Goal: Task Accomplishment & Management: Complete application form

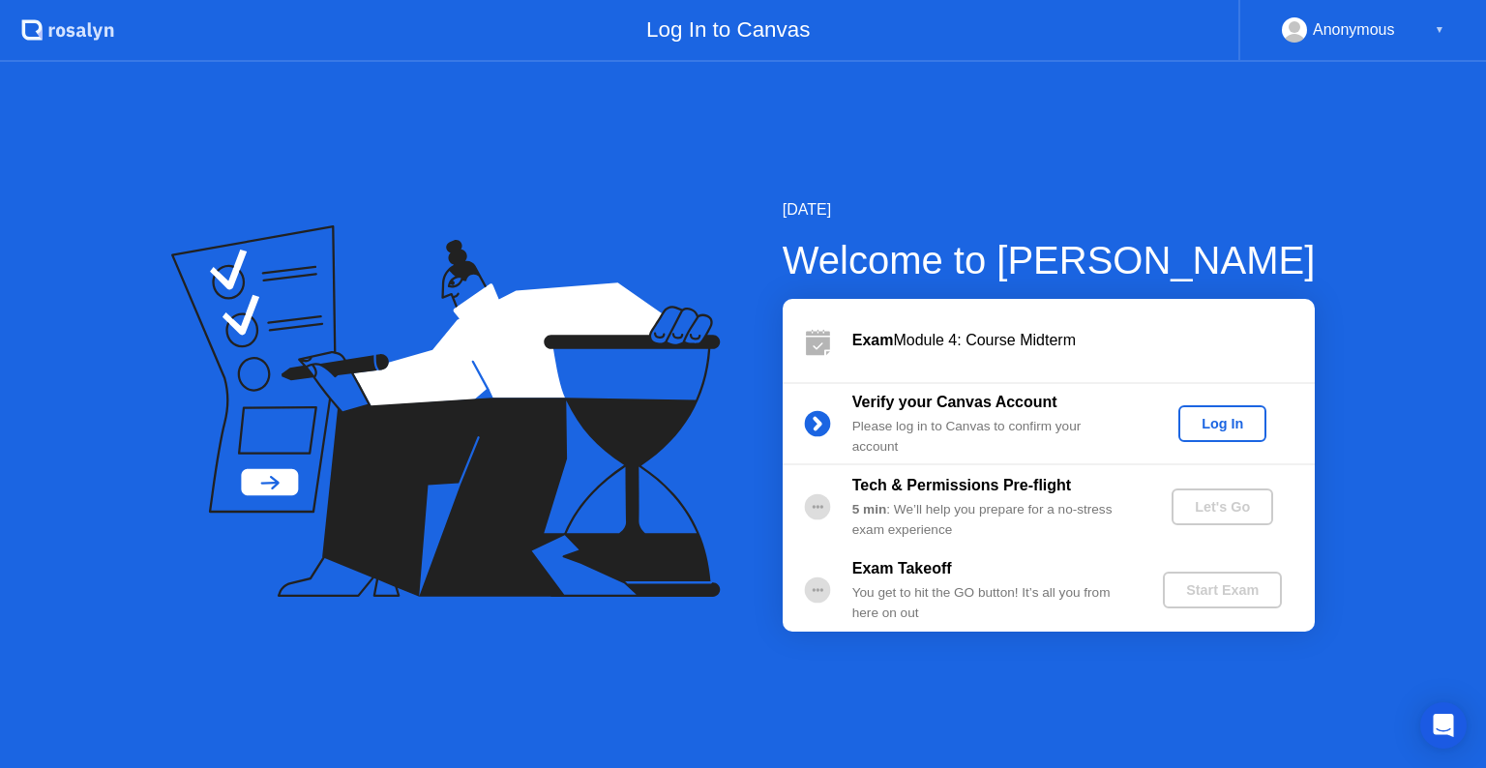
click at [1228, 416] on div "Log In" at bounding box center [1222, 423] width 73 height 15
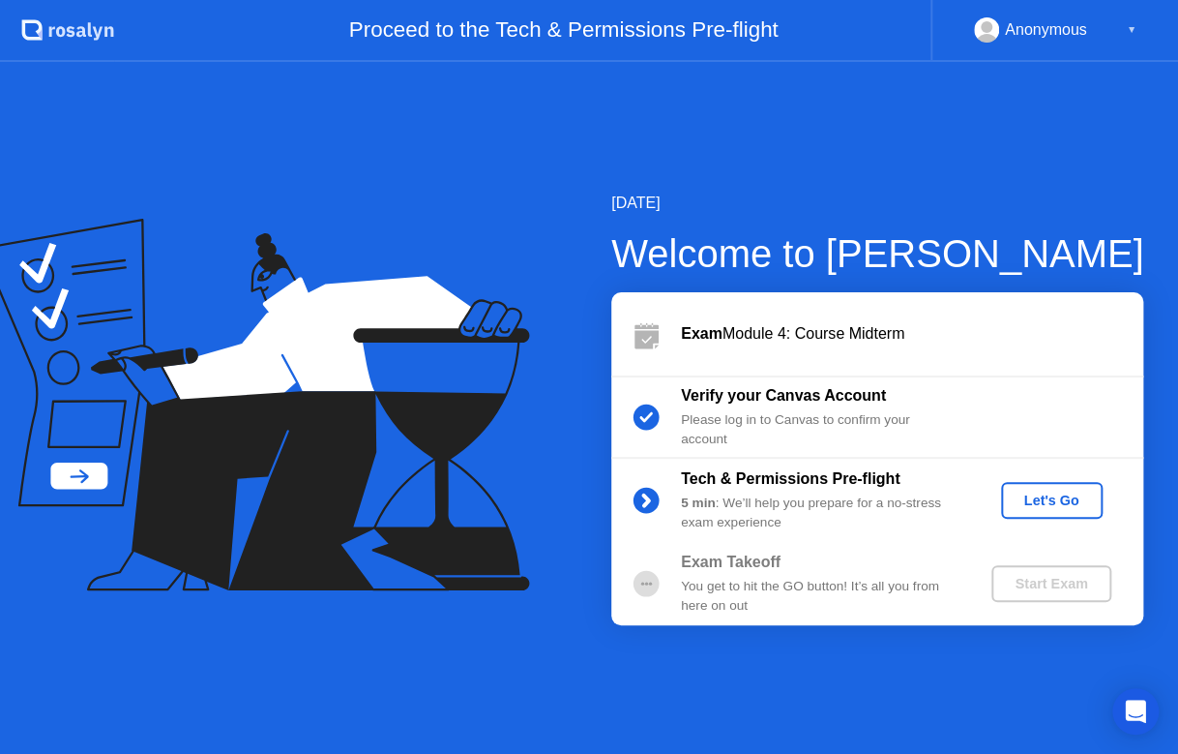
click at [2, 244] on icon at bounding box center [256, 405] width 550 height 373
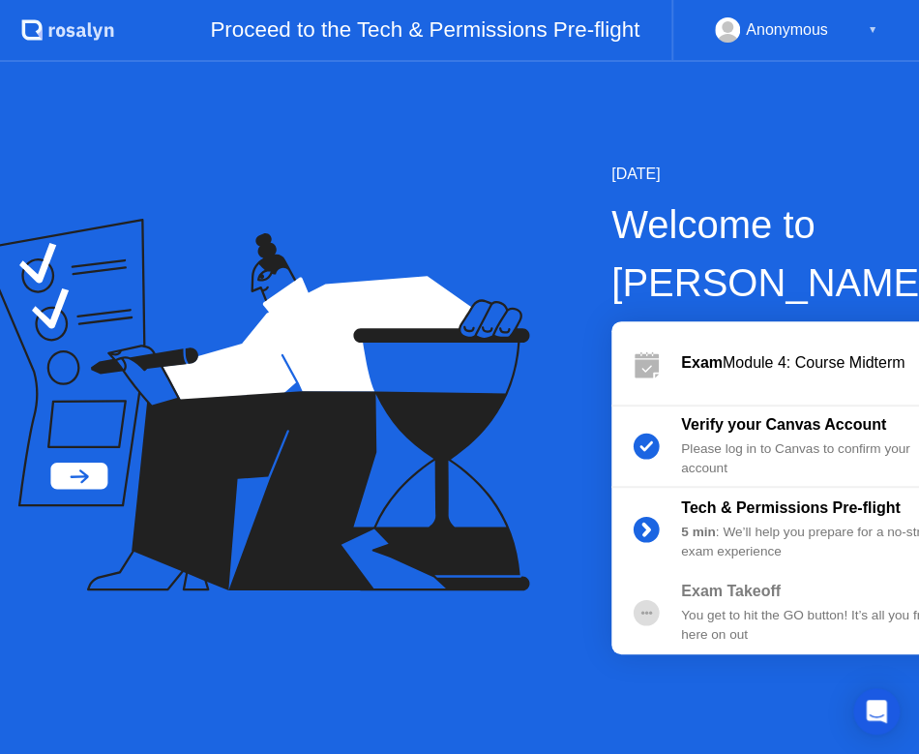
drag, startPoint x: 692, startPoint y: 6, endPoint x: 708, endPoint y: -47, distance: 55.7
click at [708, 0] on html ".st0{fill:#f0f8ff;} .st1{fill:#d4e3ff;} .st2{fill:#b4c2ff;} background Proceed …" at bounding box center [459, 377] width 919 height 754
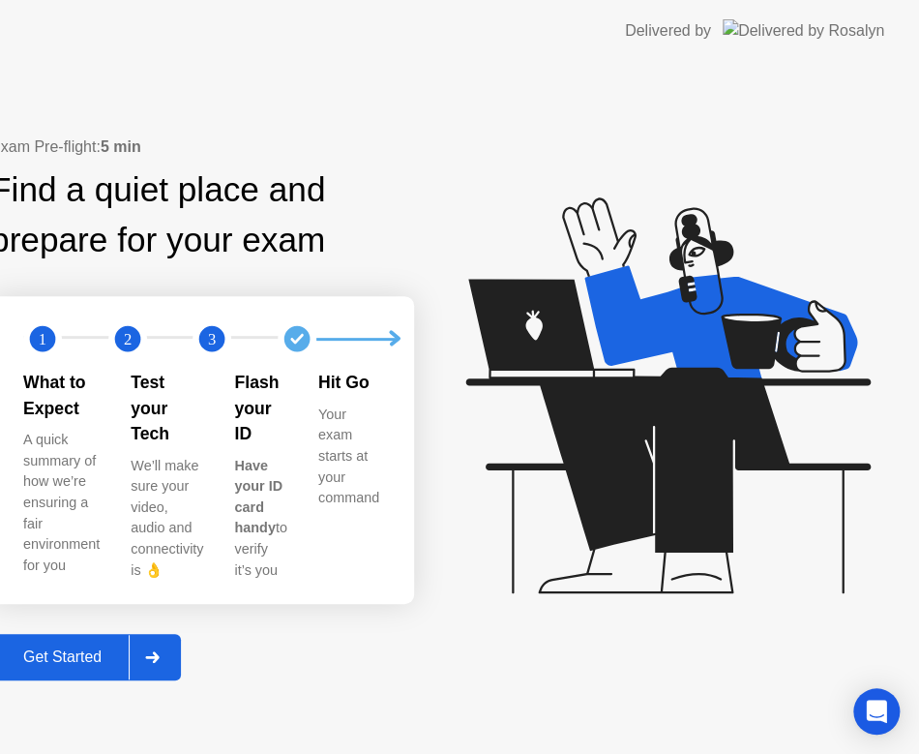
click at [175, 644] on div at bounding box center [152, 657] width 46 height 45
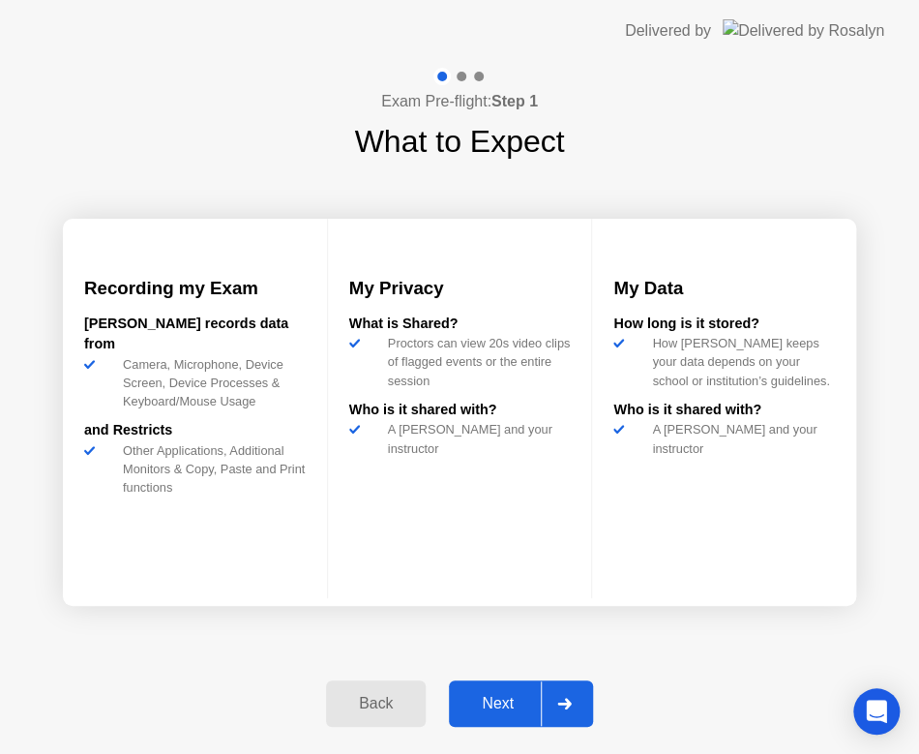
click at [526, 682] on button "Next" at bounding box center [521, 703] width 144 height 46
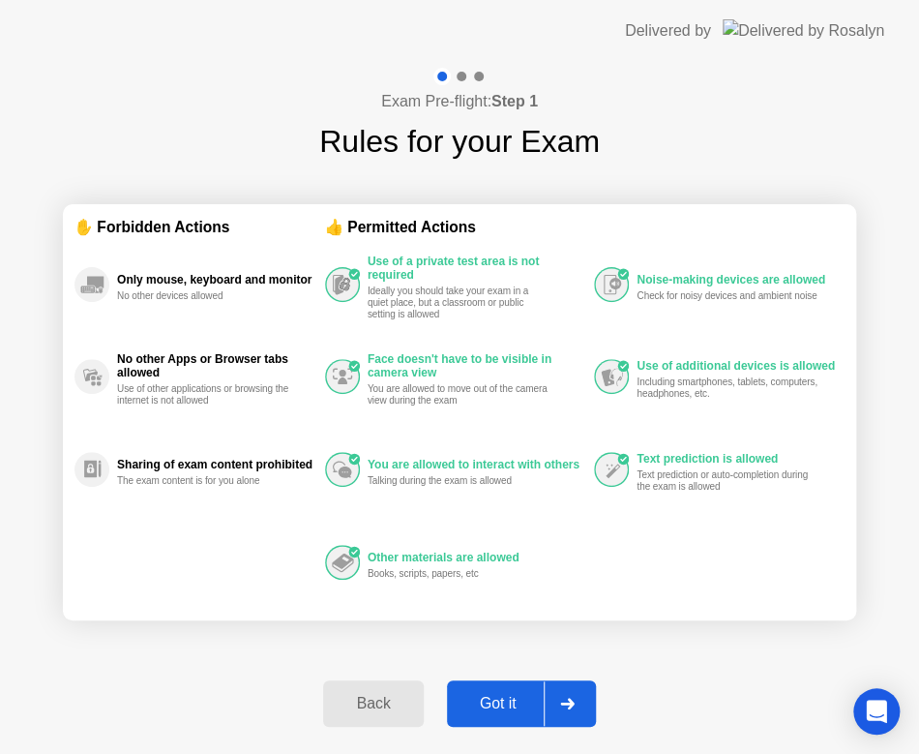
click at [557, 698] on div at bounding box center [567, 703] width 46 height 45
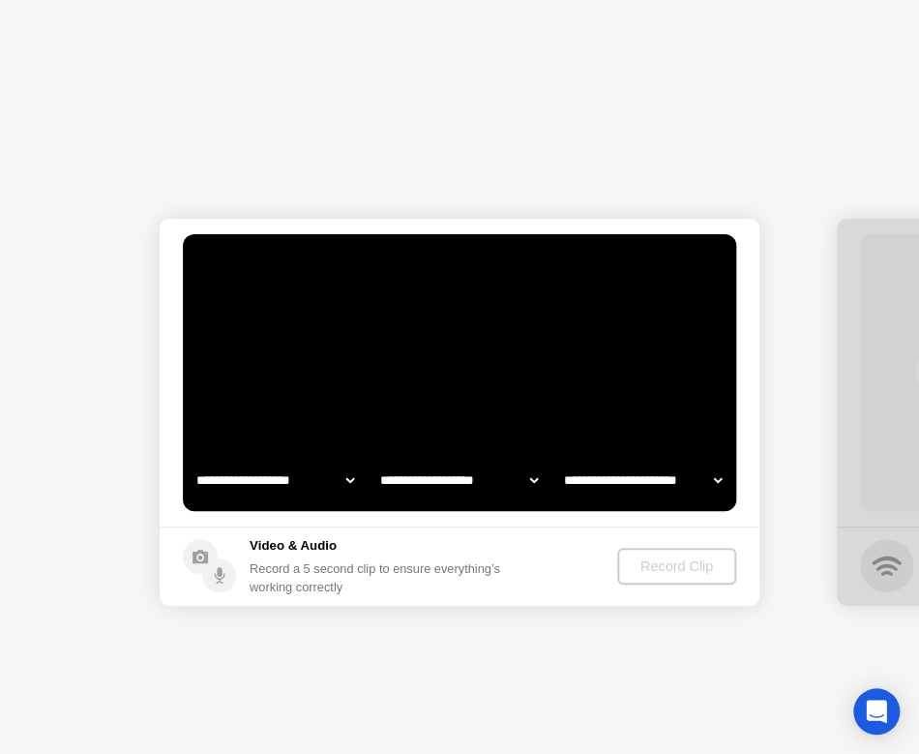
select select "**********"
select select "*******"
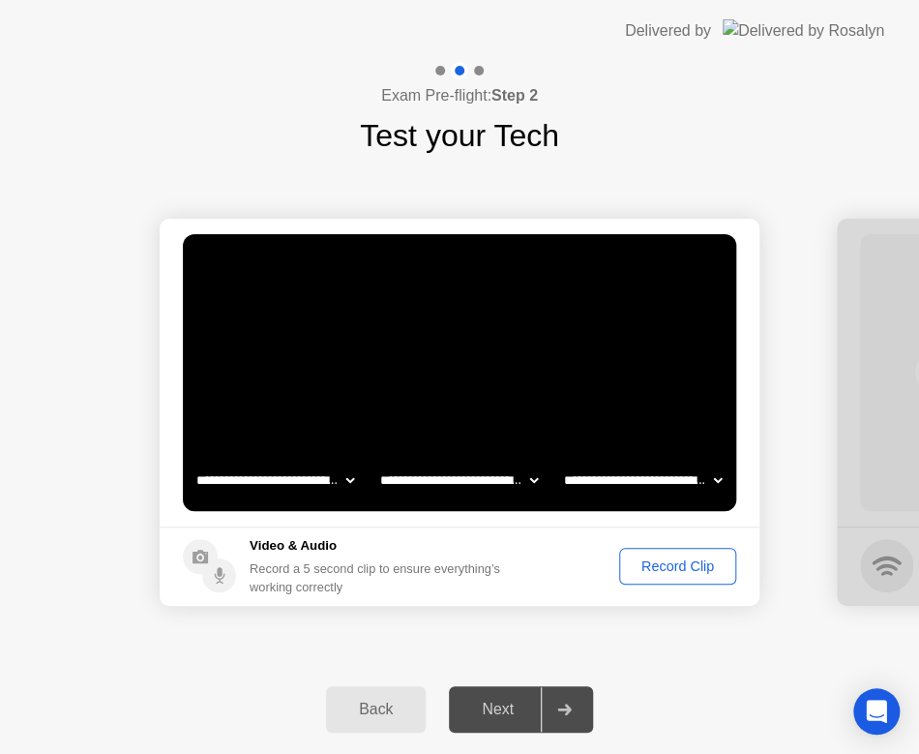
click at [694, 561] on div "Record Clip" at bounding box center [678, 565] width 104 height 15
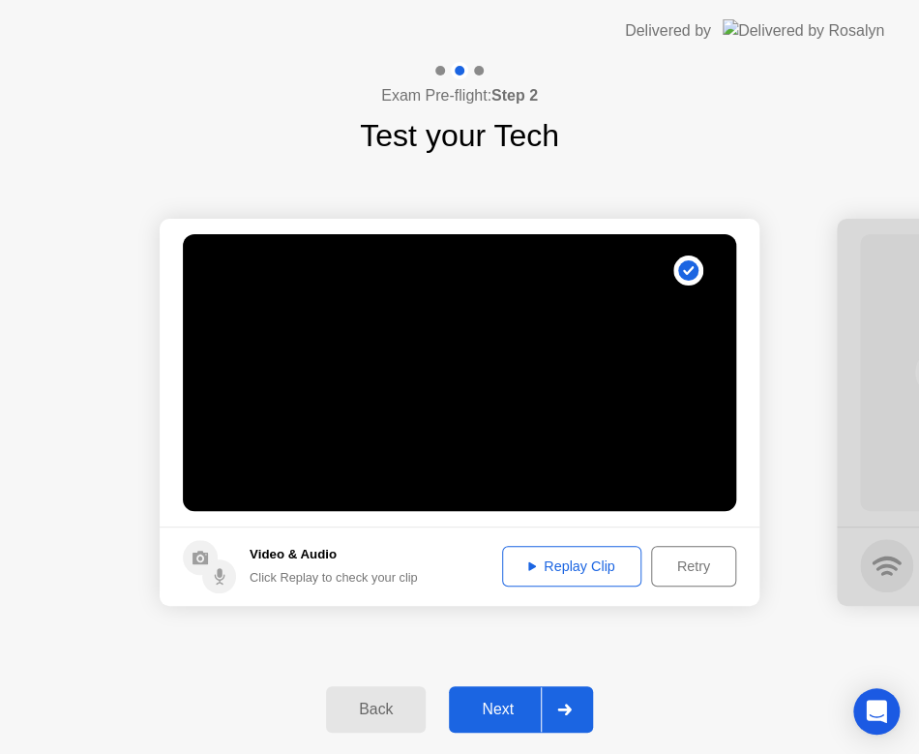
click at [507, 701] on div "Next" at bounding box center [498, 709] width 86 height 17
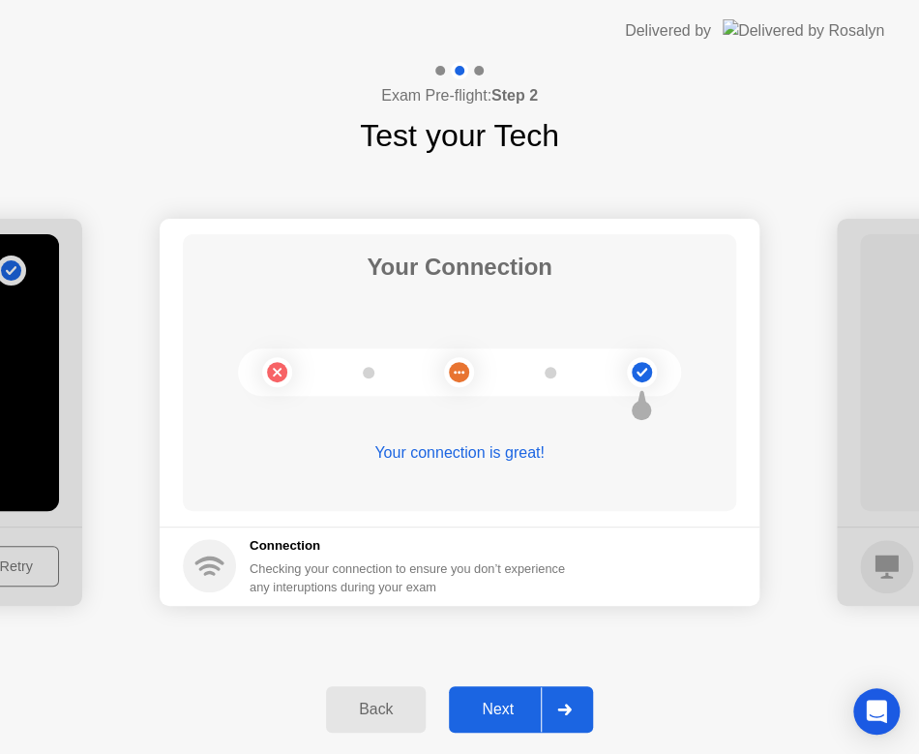
click at [563, 705] on icon at bounding box center [564, 709] width 15 height 12
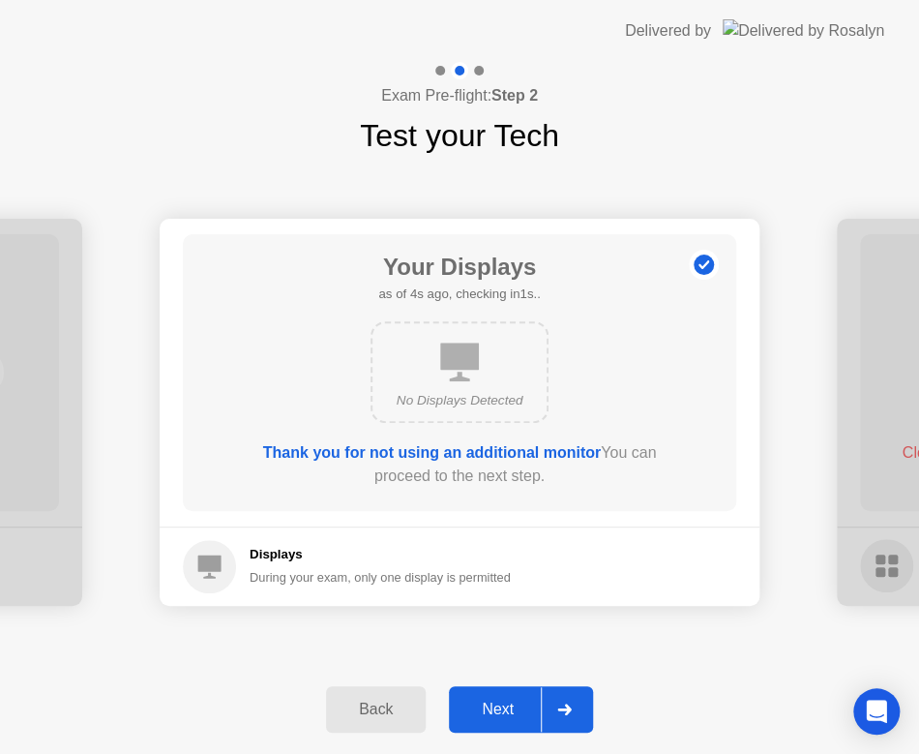
click at [563, 705] on icon at bounding box center [564, 709] width 15 height 12
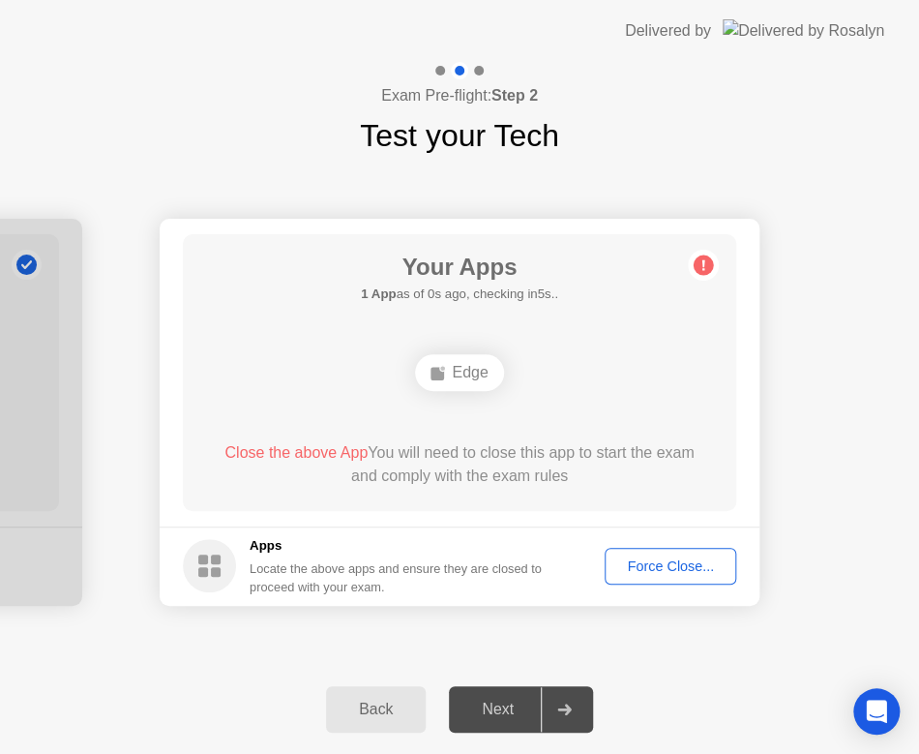
click at [702, 263] on icon at bounding box center [703, 264] width 3 height 11
click at [693, 636] on div "**********" at bounding box center [459, 412] width 919 height 506
click at [639, 565] on div "Force Close..." at bounding box center [670, 565] width 118 height 15
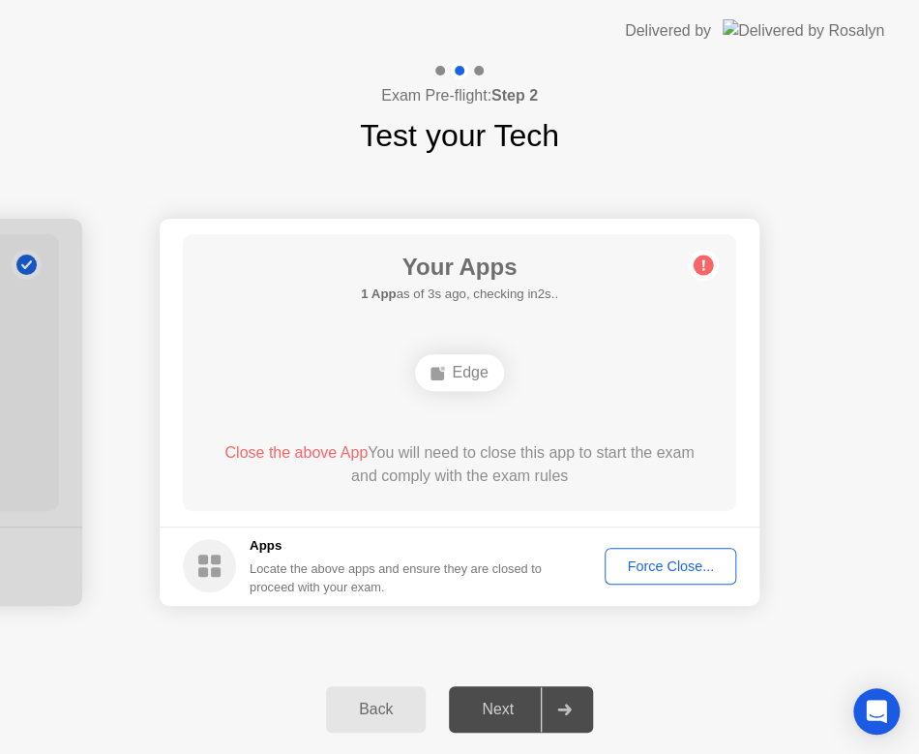
click at [704, 262] on icon at bounding box center [703, 264] width 3 height 11
click at [337, 450] on span "Close the above App" at bounding box center [295, 452] width 143 height 16
click at [708, 558] on div "Force Close..." at bounding box center [670, 565] width 118 height 15
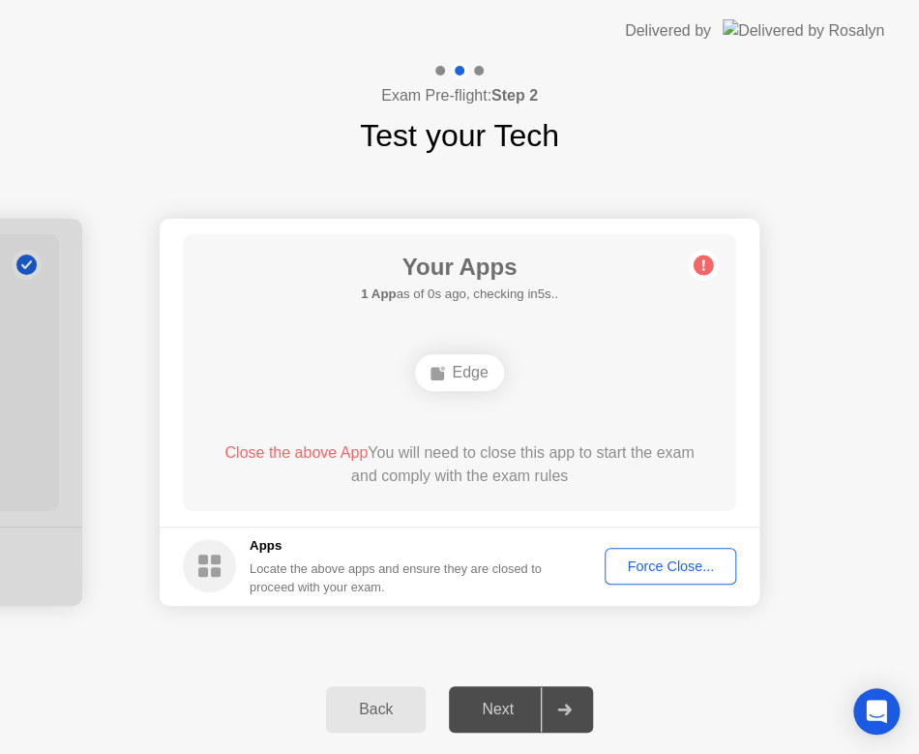
click at [670, 558] on div "Force Close..." at bounding box center [670, 565] width 118 height 15
click at [759, 754] on div at bounding box center [459, 754] width 919 height 0
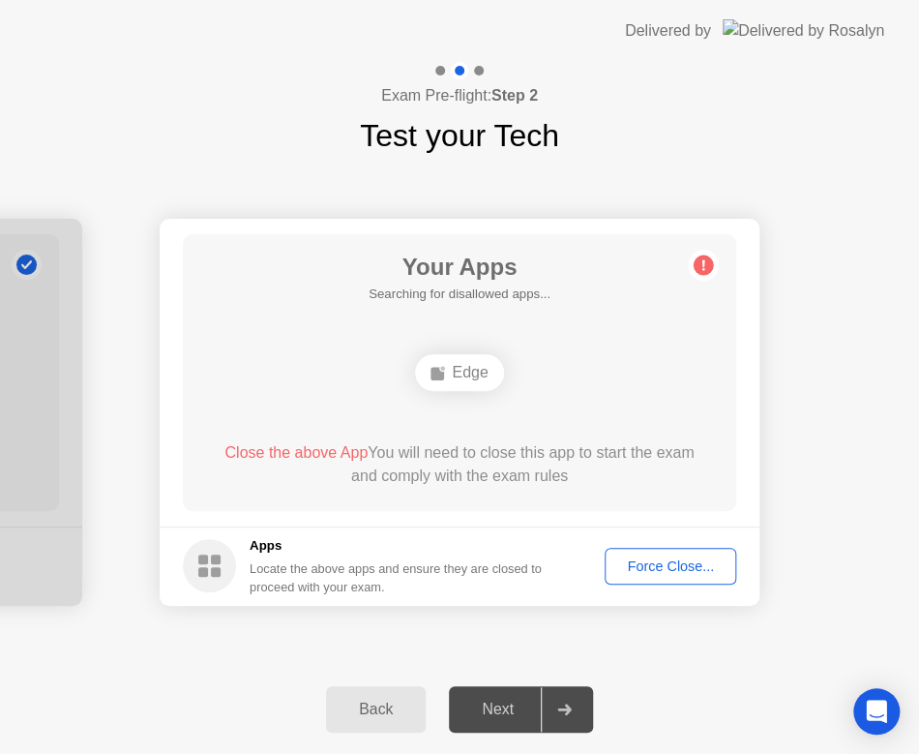
click at [654, 561] on div "Force Close..." at bounding box center [670, 565] width 118 height 15
click at [542, 480] on div "Close the above App You will need to close this app to start the exam and compl…" at bounding box center [460, 464] width 498 height 46
click at [369, 716] on div "Back" at bounding box center [376, 709] width 88 height 17
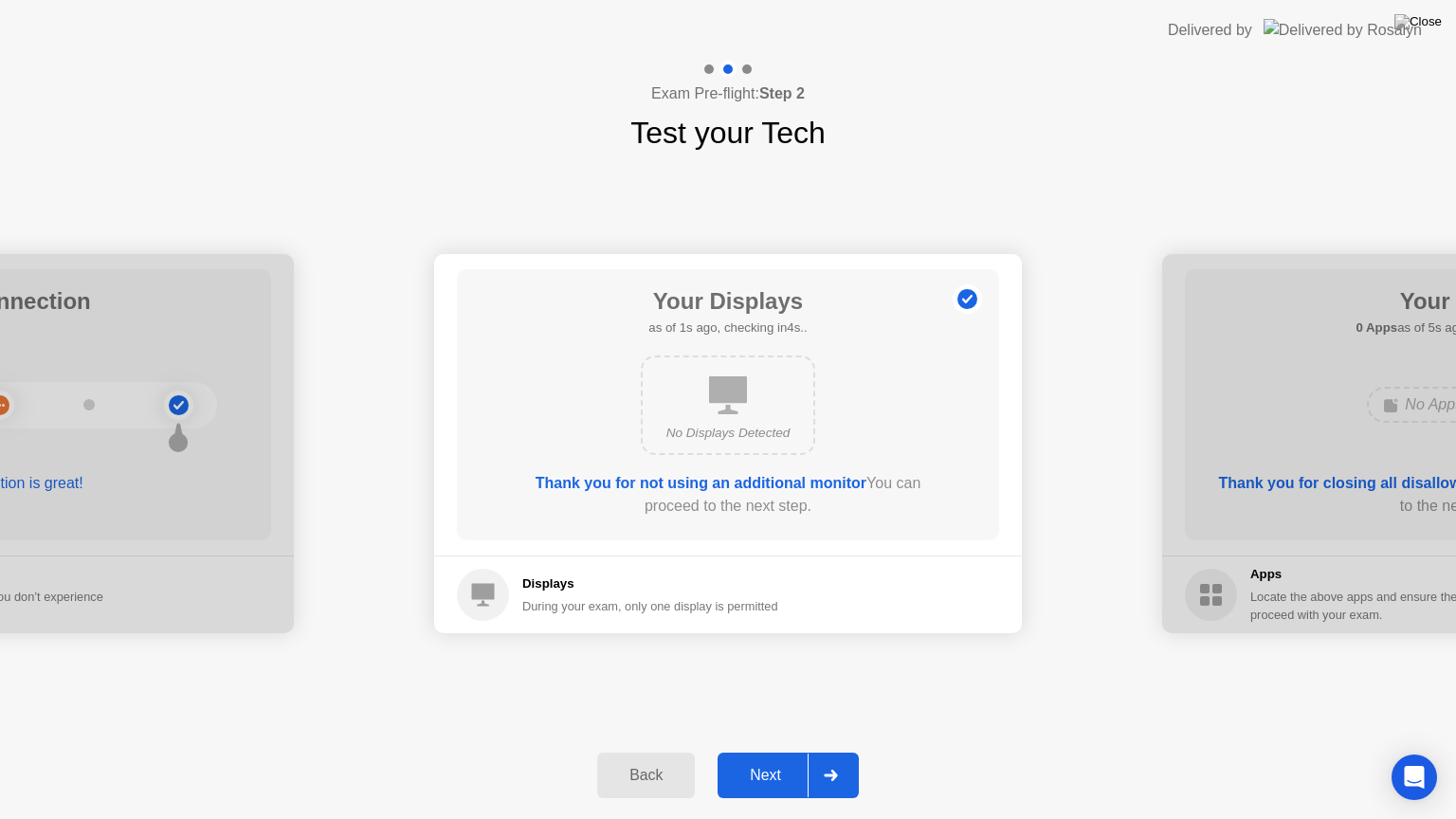
click at [841, 751] on div at bounding box center [830, 775] width 45 height 44
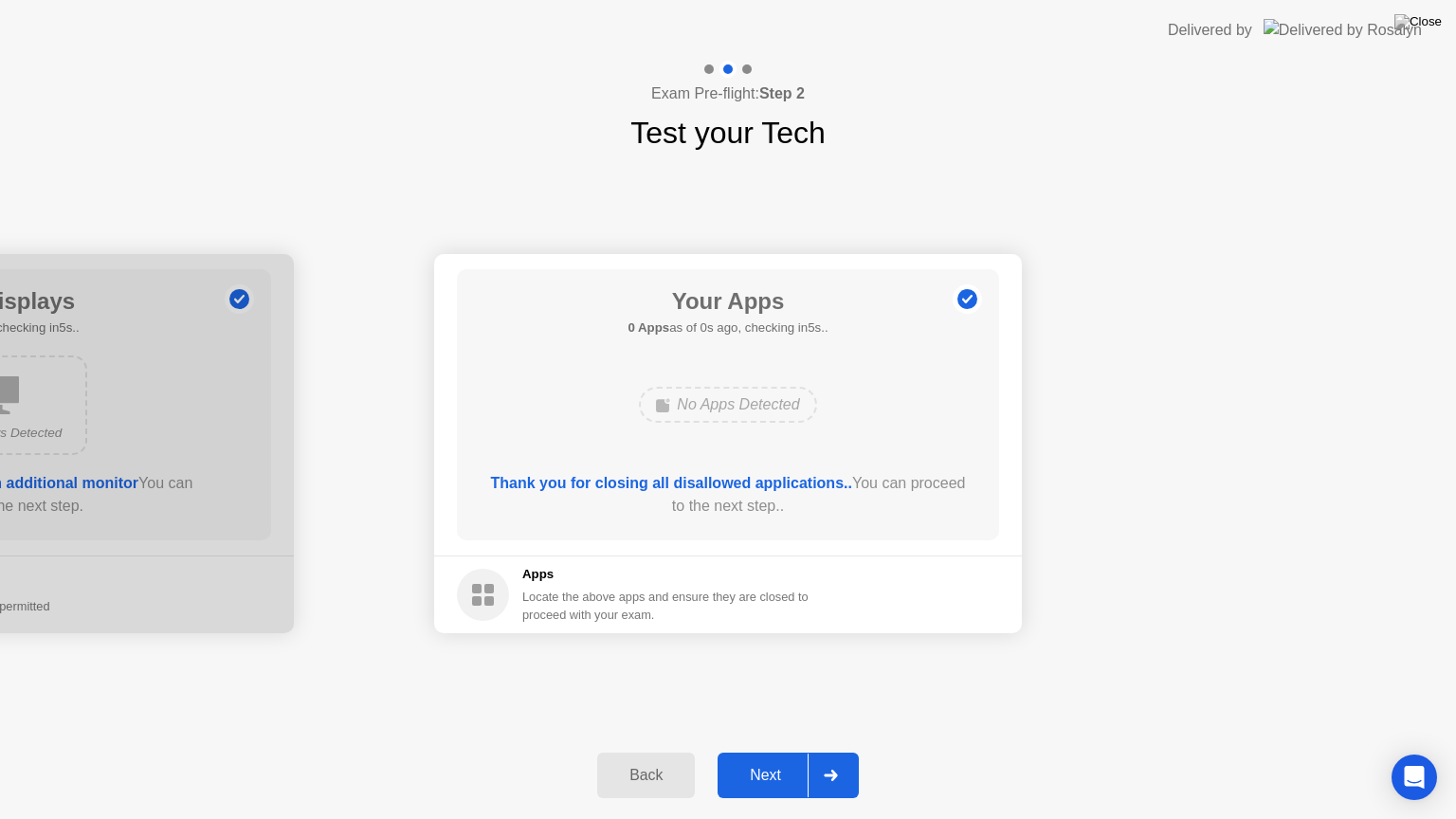
click at [841, 751] on div at bounding box center [830, 775] width 45 height 44
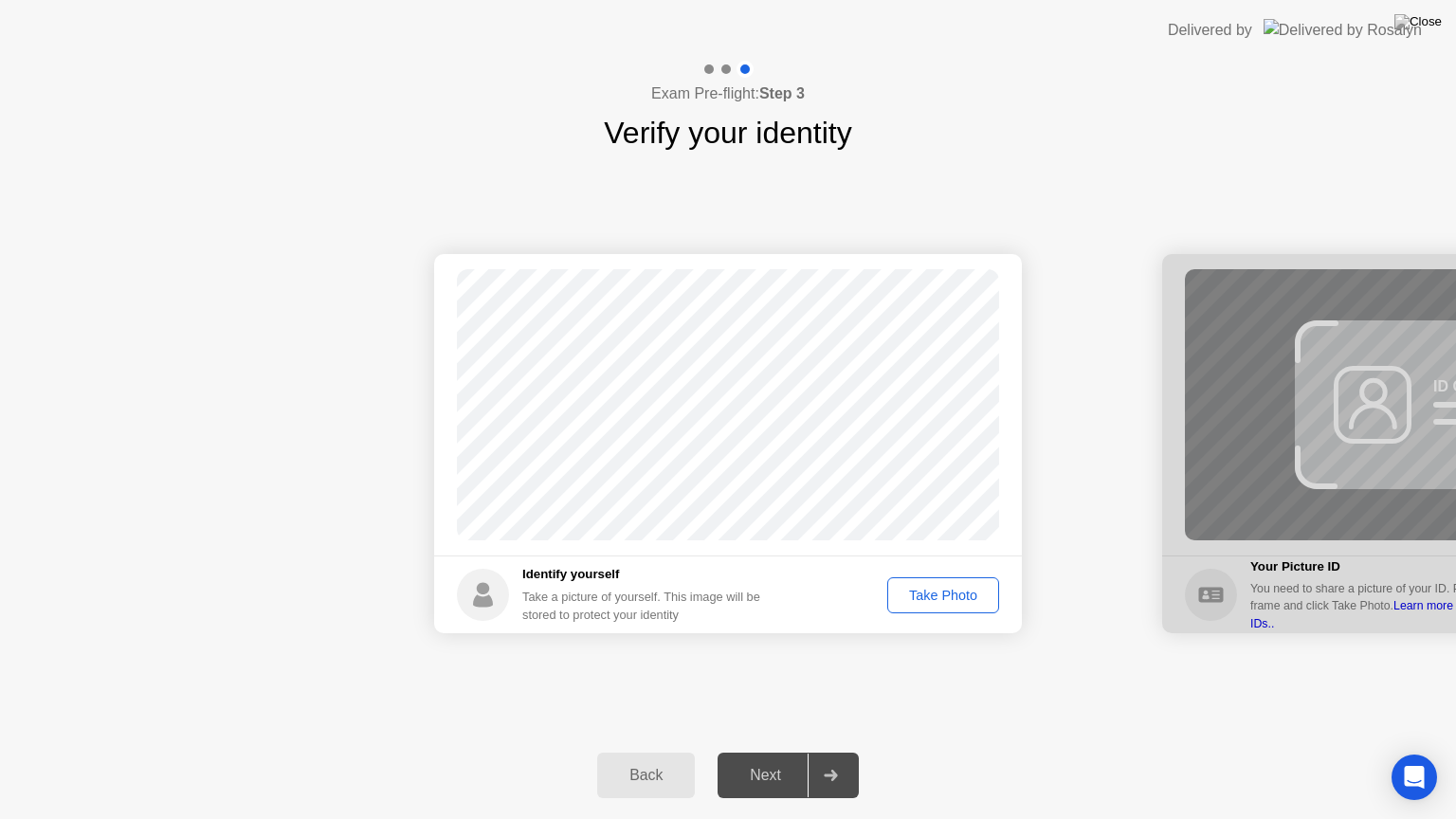
click at [872, 678] on div "Success Photo is correctly taken Identify yourself Take a picture of yourself. …" at bounding box center [728, 444] width 1456 height 576
click at [937, 599] on div "Take Photo" at bounding box center [943, 595] width 99 height 15
click at [826, 751] on div at bounding box center [830, 775] width 45 height 44
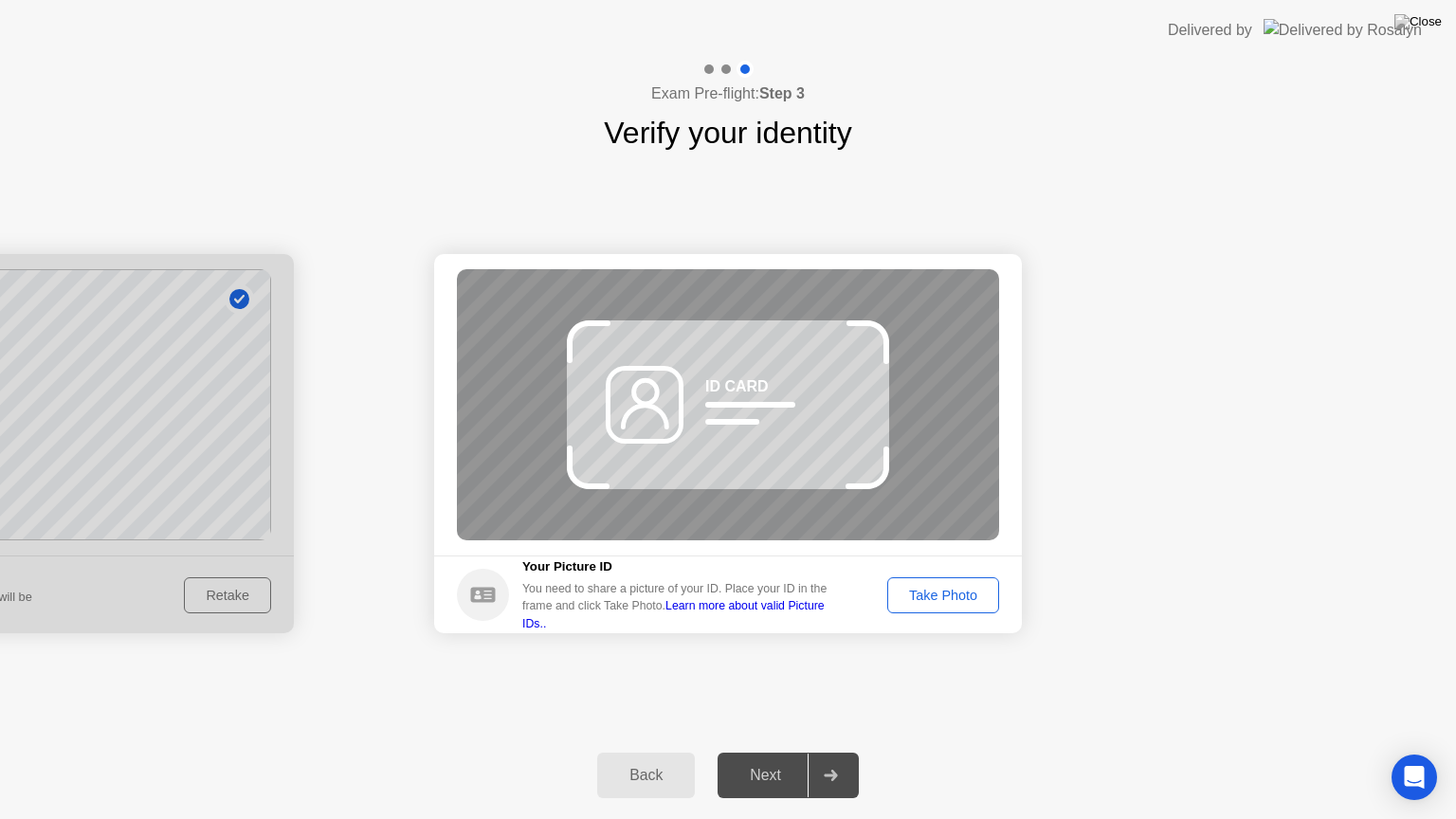
click at [984, 588] on div "Take Photo" at bounding box center [943, 595] width 99 height 15
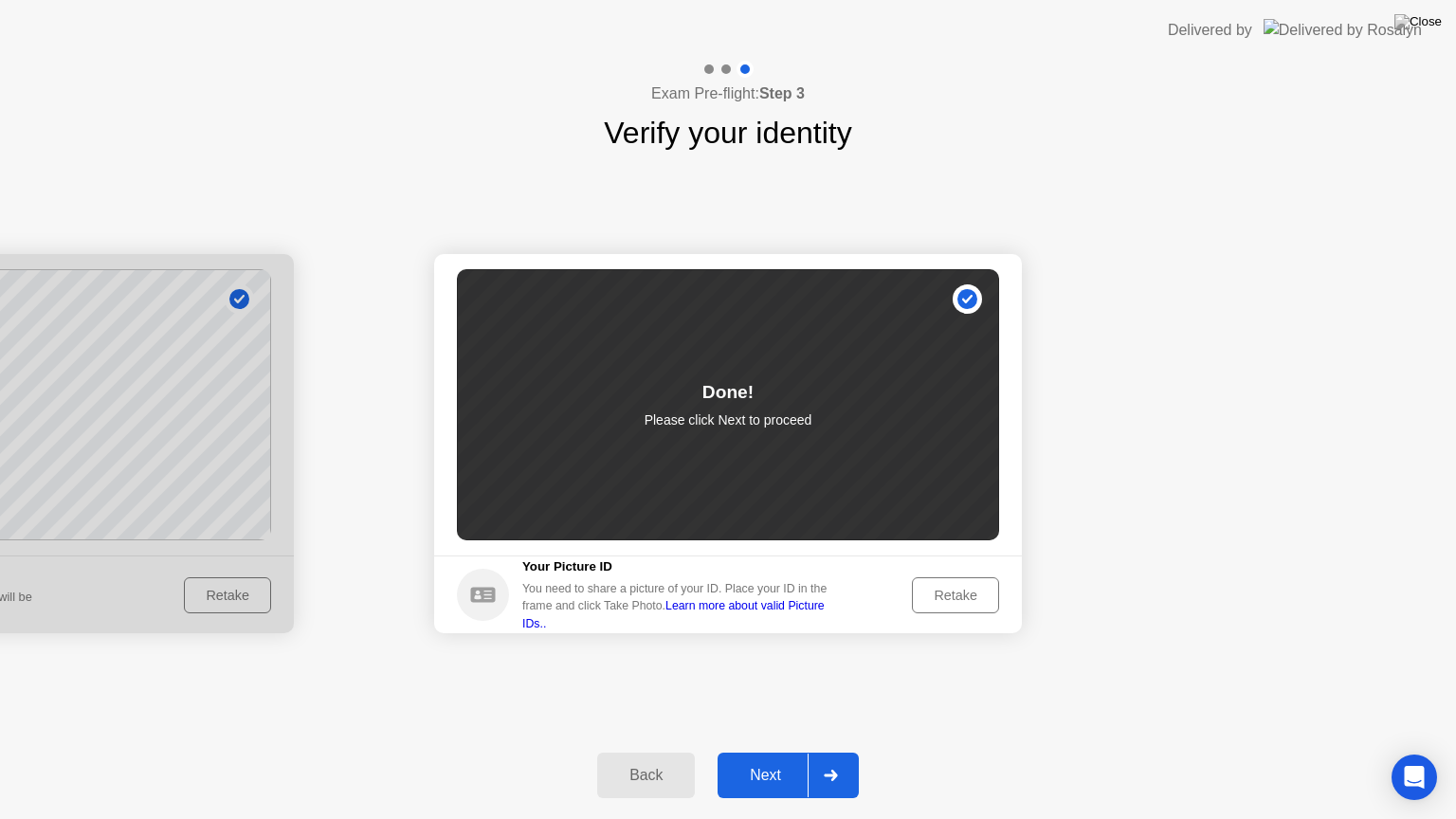
click at [842, 751] on div at bounding box center [830, 775] width 45 height 44
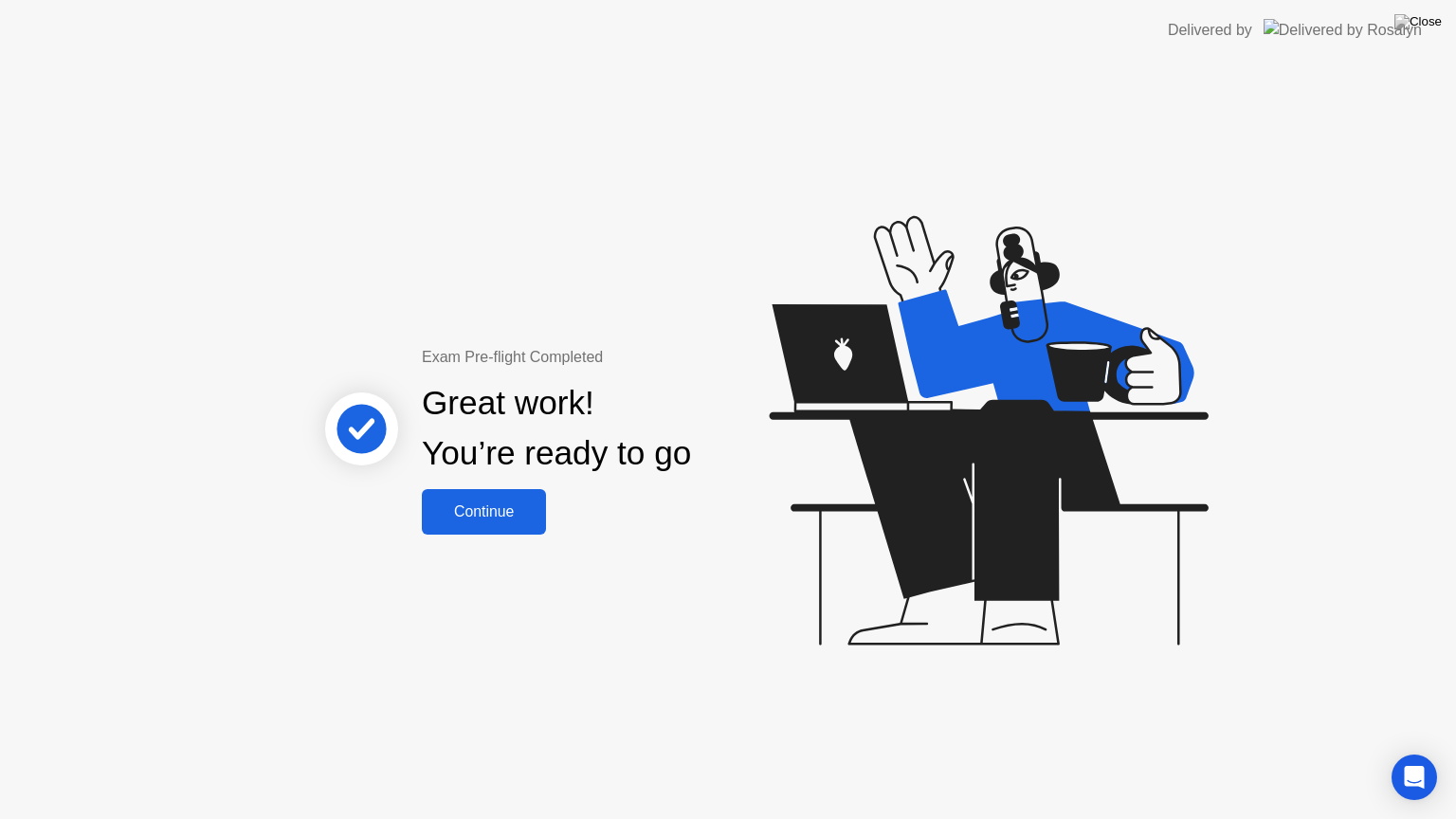
click at [485, 499] on button "Continue" at bounding box center [484, 511] width 124 height 45
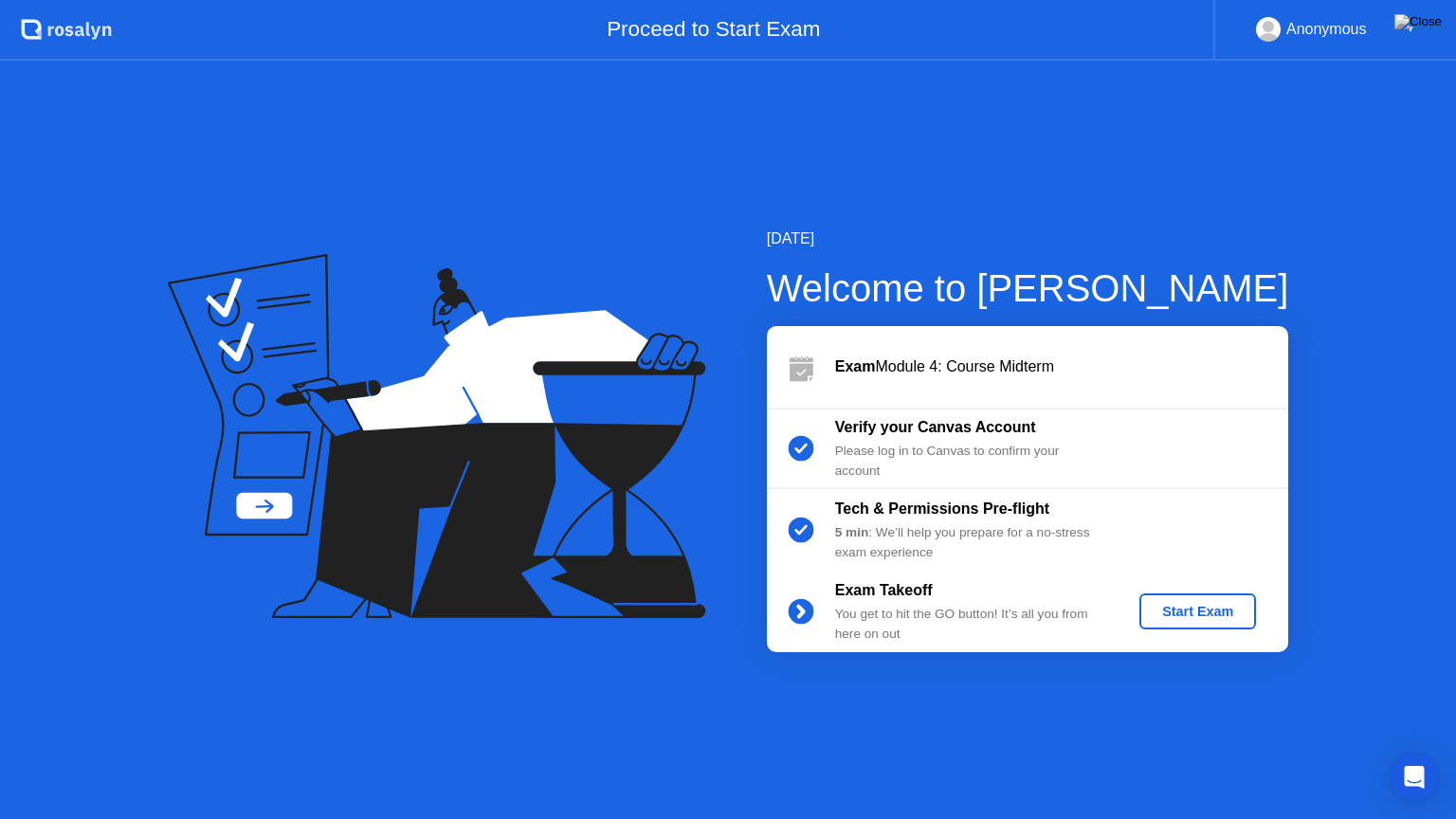
click at [1195, 612] on div "Start Exam" at bounding box center [1198, 610] width 102 height 15
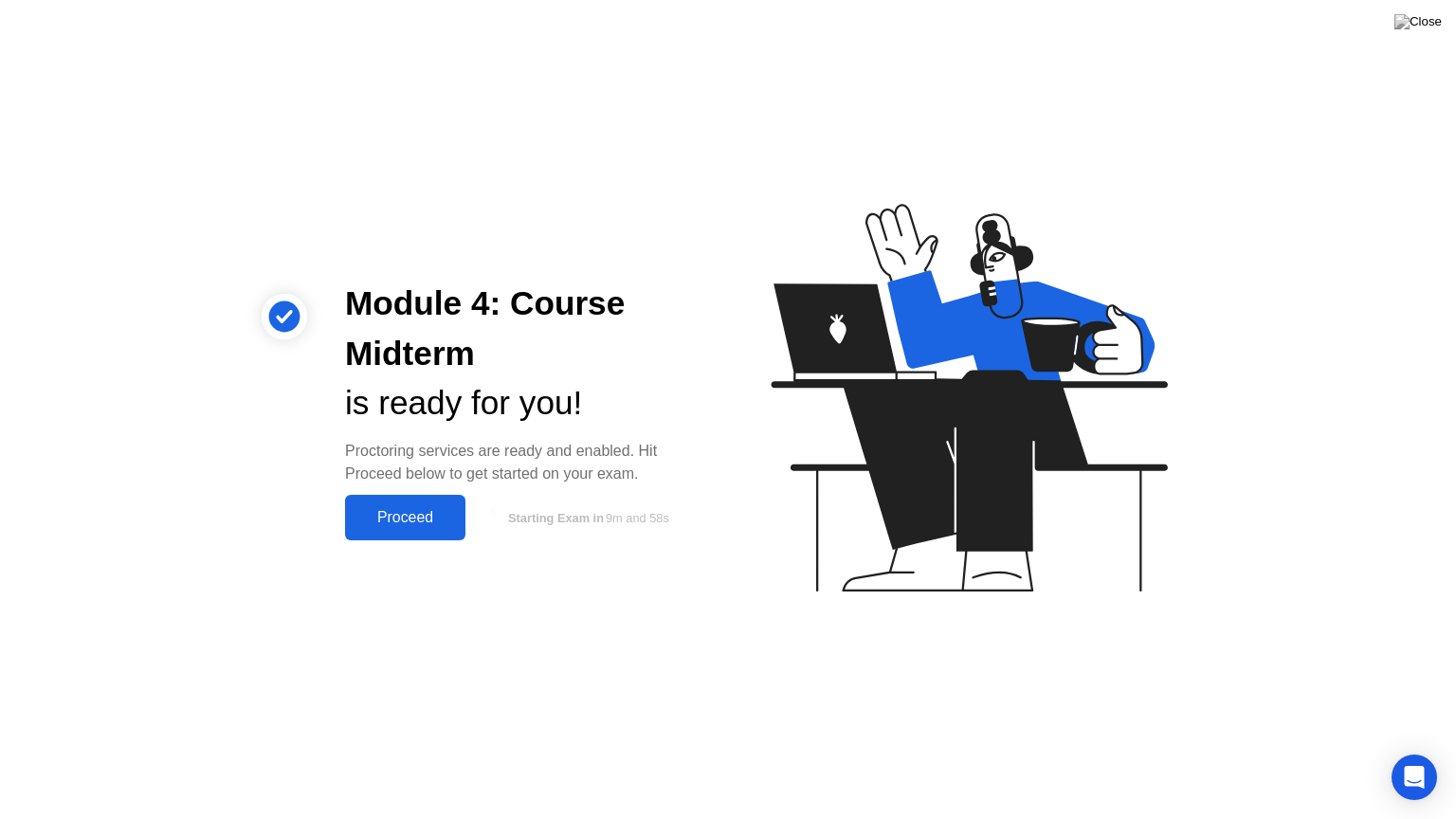
click at [430, 511] on div "Proceed" at bounding box center [405, 517] width 109 height 17
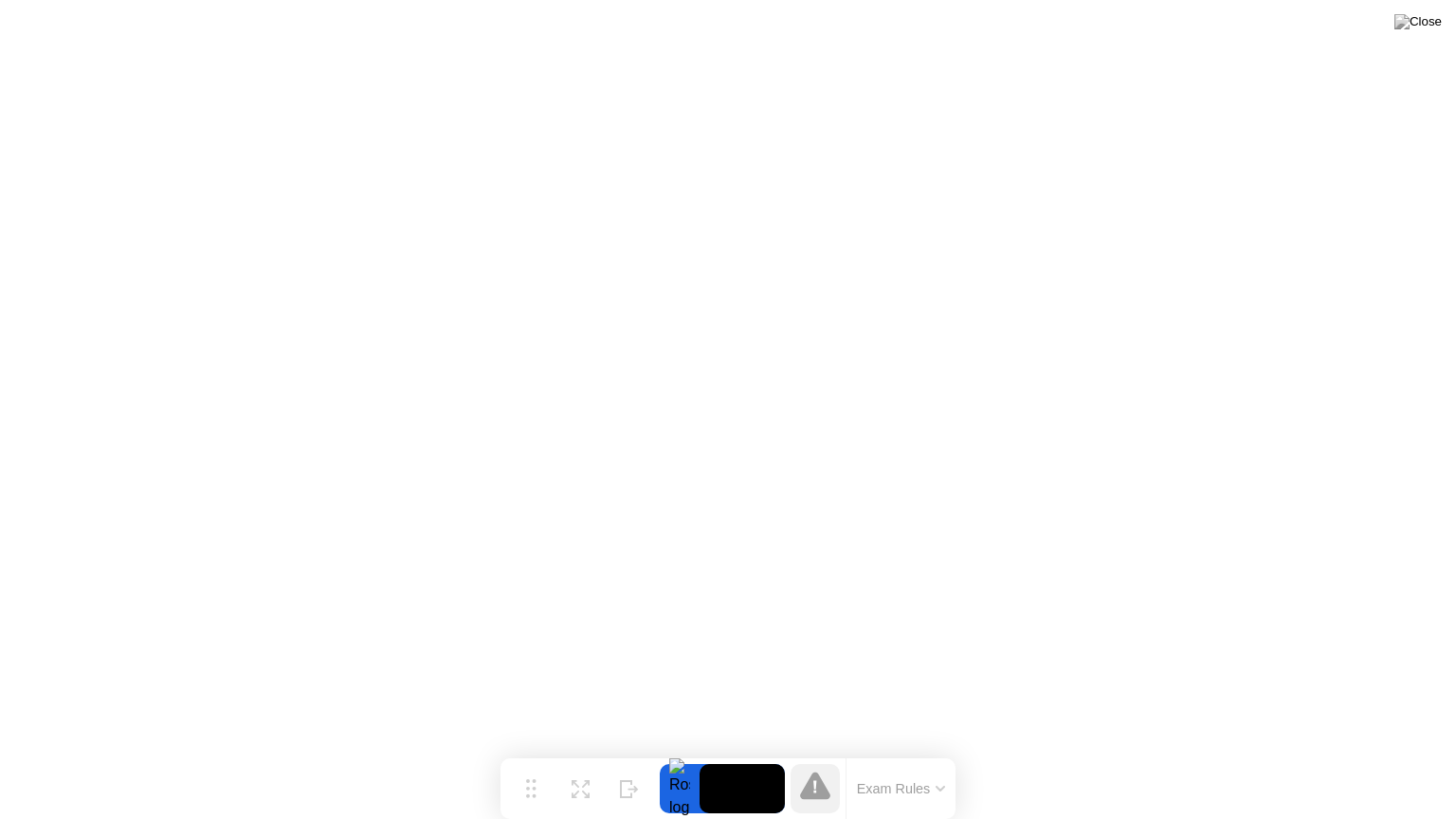
click at [922, 751] on button "Exam Rules" at bounding box center [901, 788] width 101 height 17
